Goal: Find specific page/section

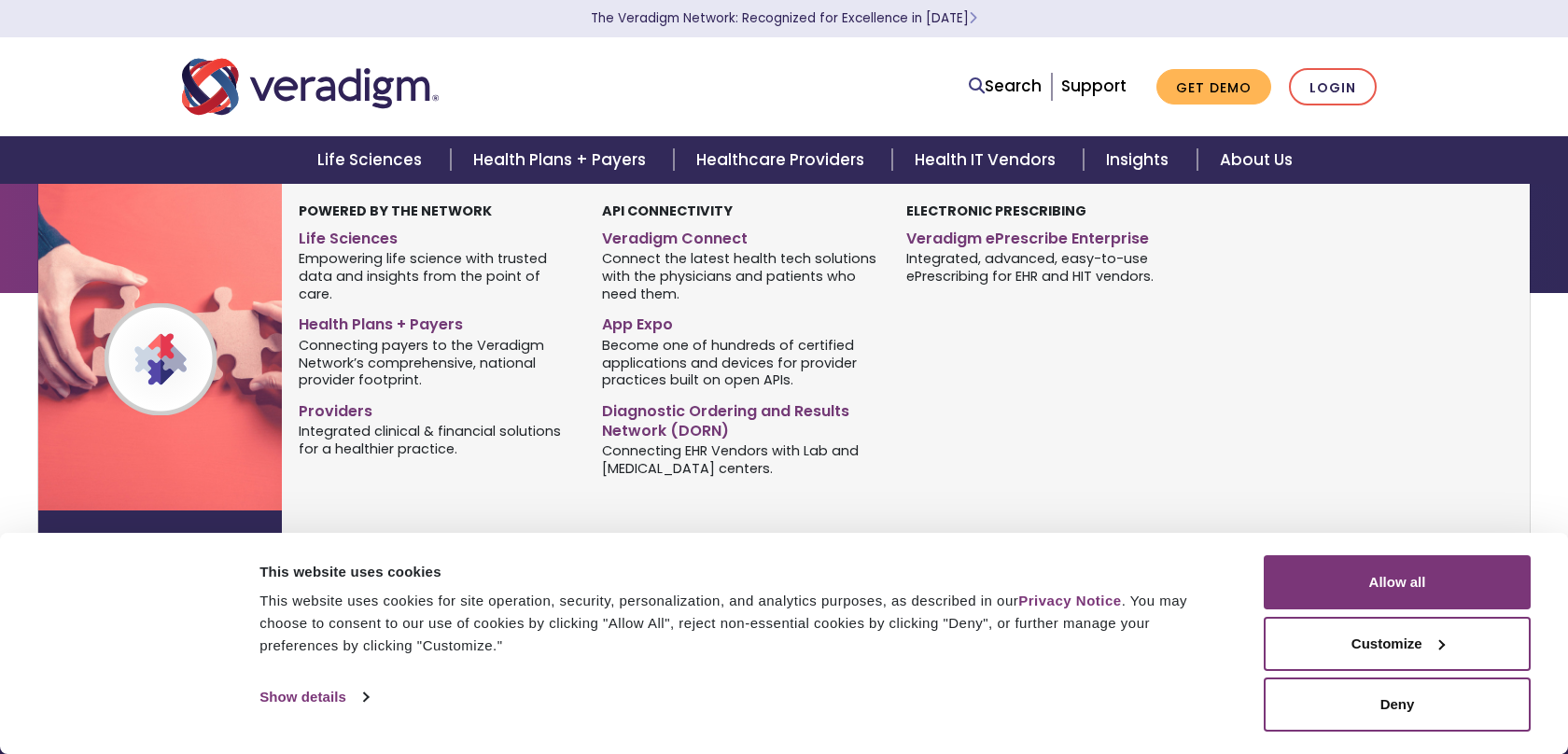
scroll to position [316, 0]
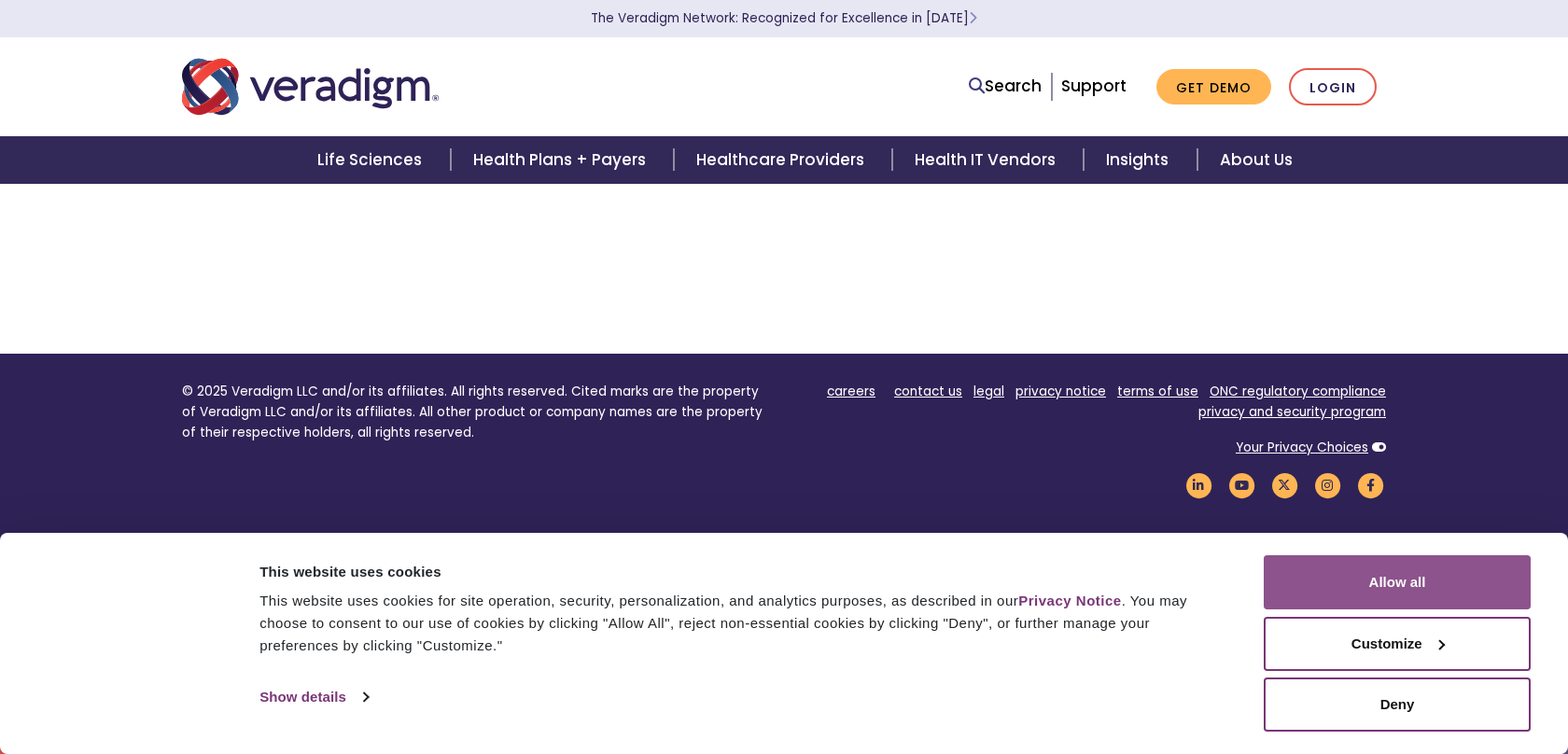
click at [1335, 568] on button "Allow all" at bounding box center [1397, 582] width 267 height 54
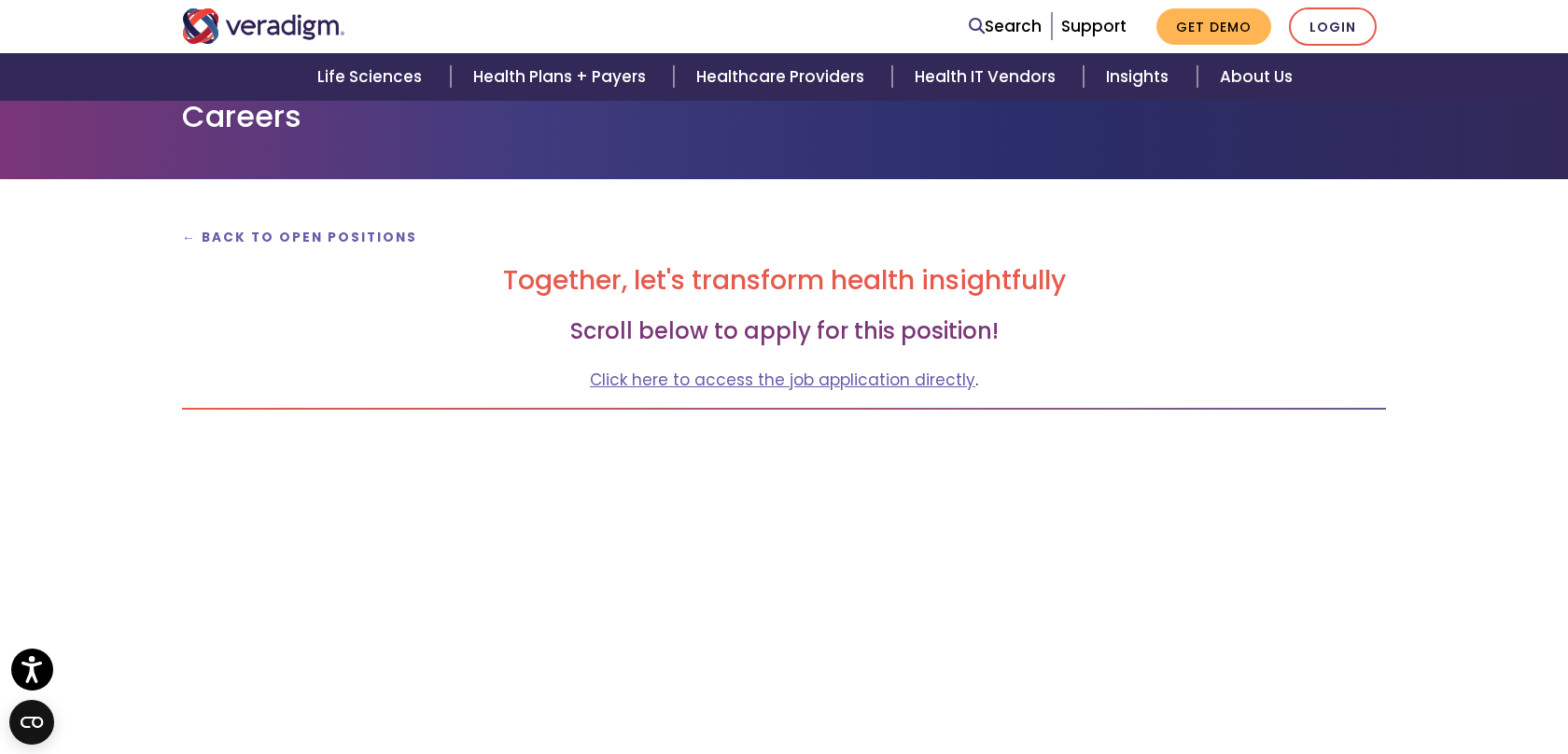
scroll to position [113, 0]
